Goal: Transaction & Acquisition: Purchase product/service

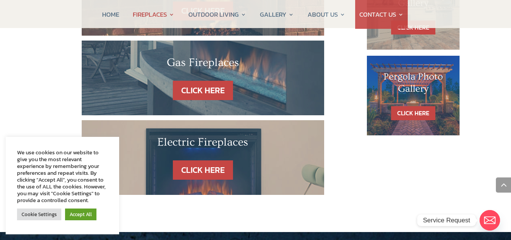
scroll to position [527, 0]
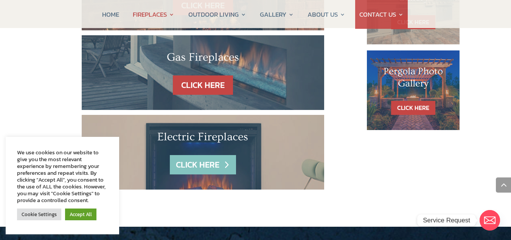
click at [208, 155] on link "CLICK HERE" at bounding box center [203, 164] width 66 height 19
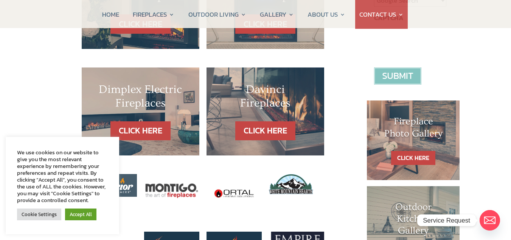
scroll to position [300, 0]
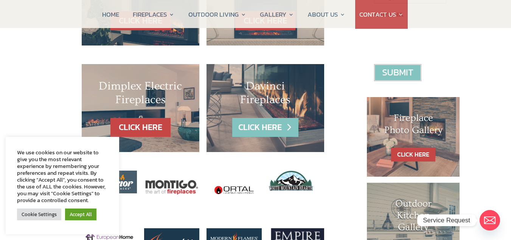
click at [263, 118] on link "CLICK HERE" at bounding box center [265, 127] width 66 height 19
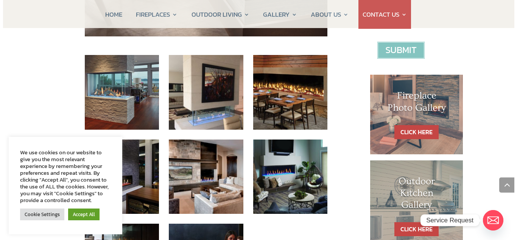
scroll to position [320, 0]
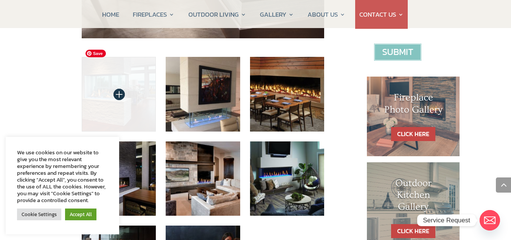
click at [134, 83] on img at bounding box center [119, 94] width 75 height 75
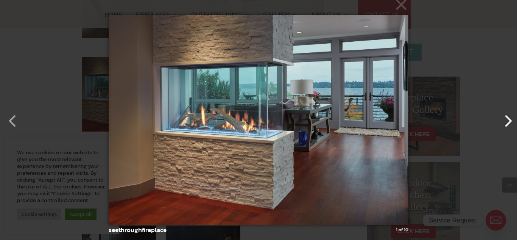
click at [507, 118] on button "button" at bounding box center [504, 117] width 18 height 18
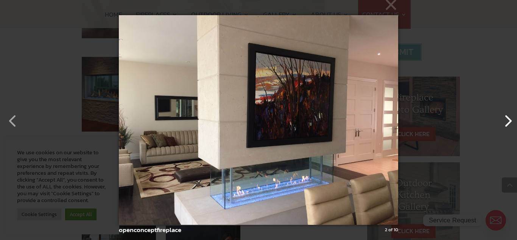
click at [507, 118] on button "button" at bounding box center [504, 117] width 18 height 18
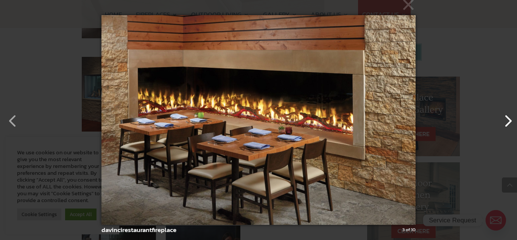
click at [507, 118] on button "button" at bounding box center [504, 117] width 18 height 18
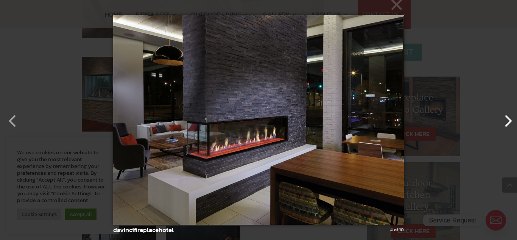
click at [507, 118] on button "button" at bounding box center [504, 117] width 18 height 18
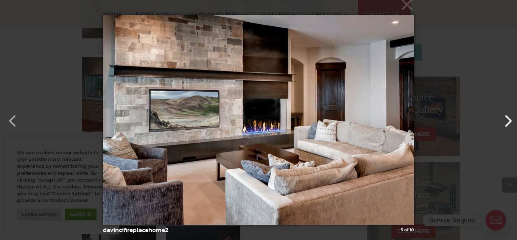
click at [507, 118] on button "button" at bounding box center [504, 117] width 18 height 18
